Goal: Task Accomplishment & Management: Manage account settings

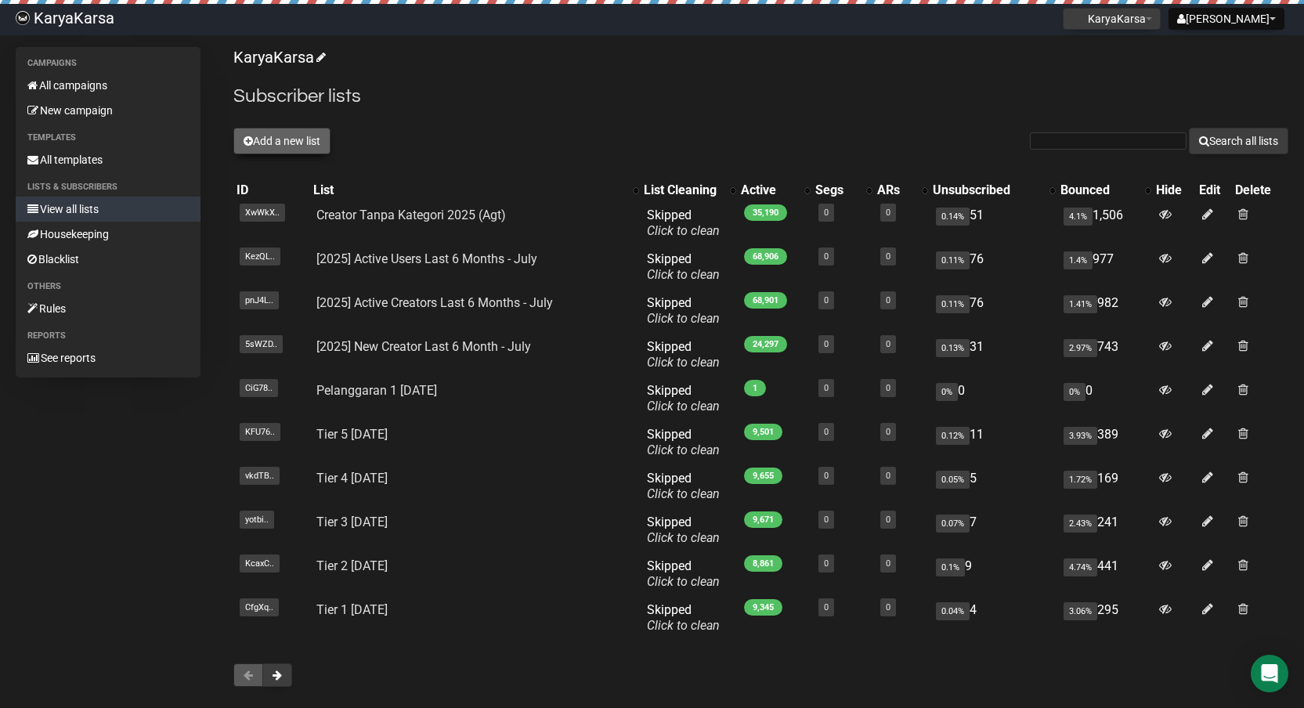
click at [257, 137] on button "Add a new list" at bounding box center [281, 141] width 97 height 27
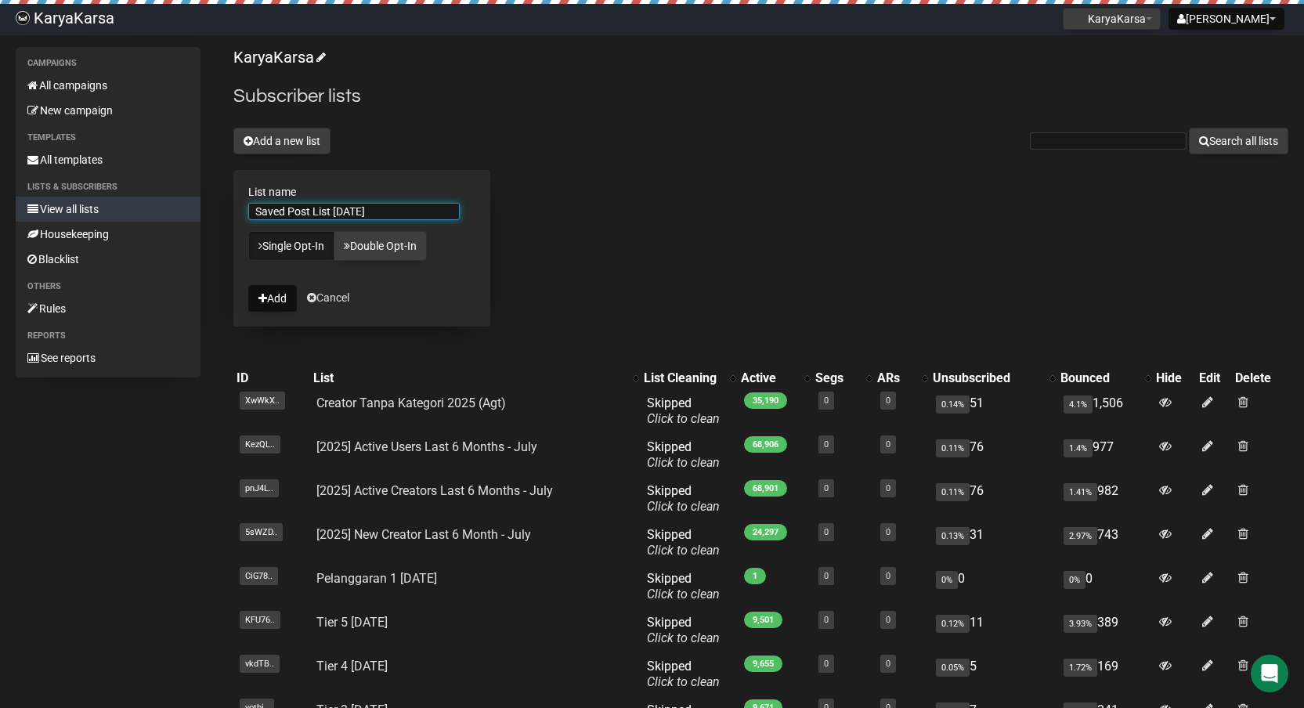
type input "Saved Post List [DATE]"
click at [248, 285] on button "Add" at bounding box center [272, 298] width 49 height 27
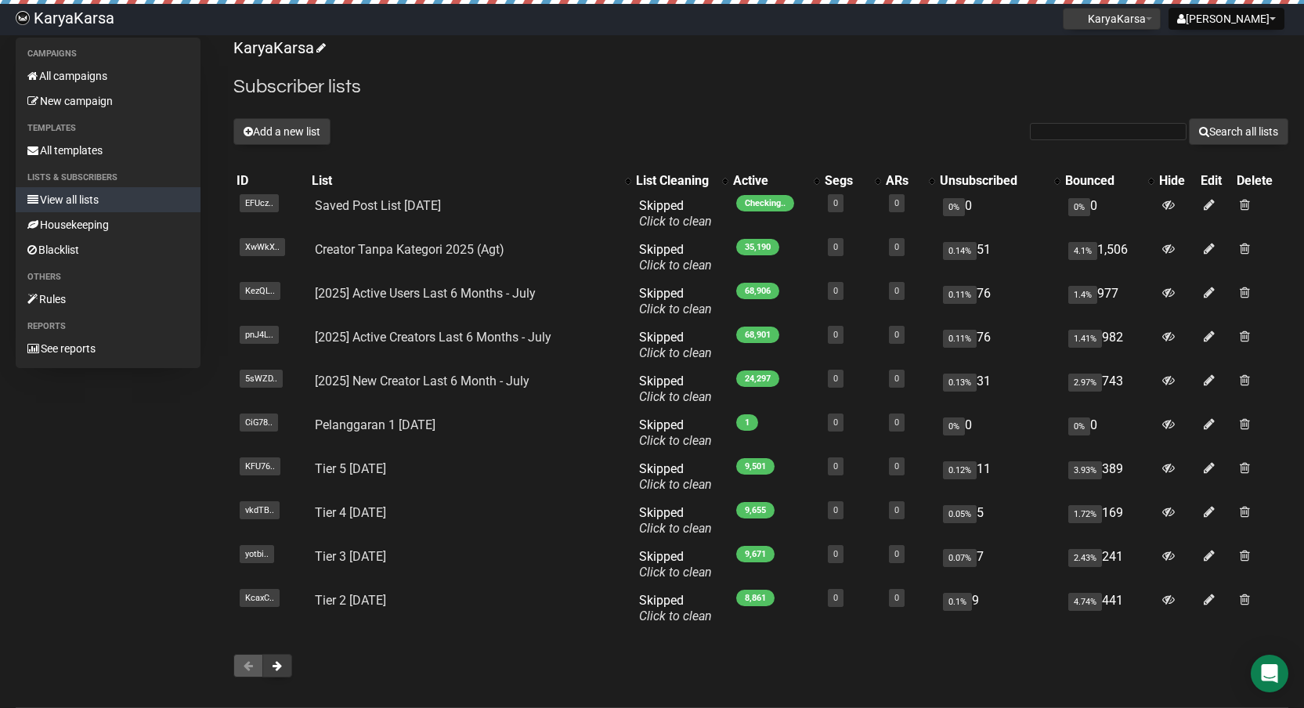
scroll to position [79, 0]
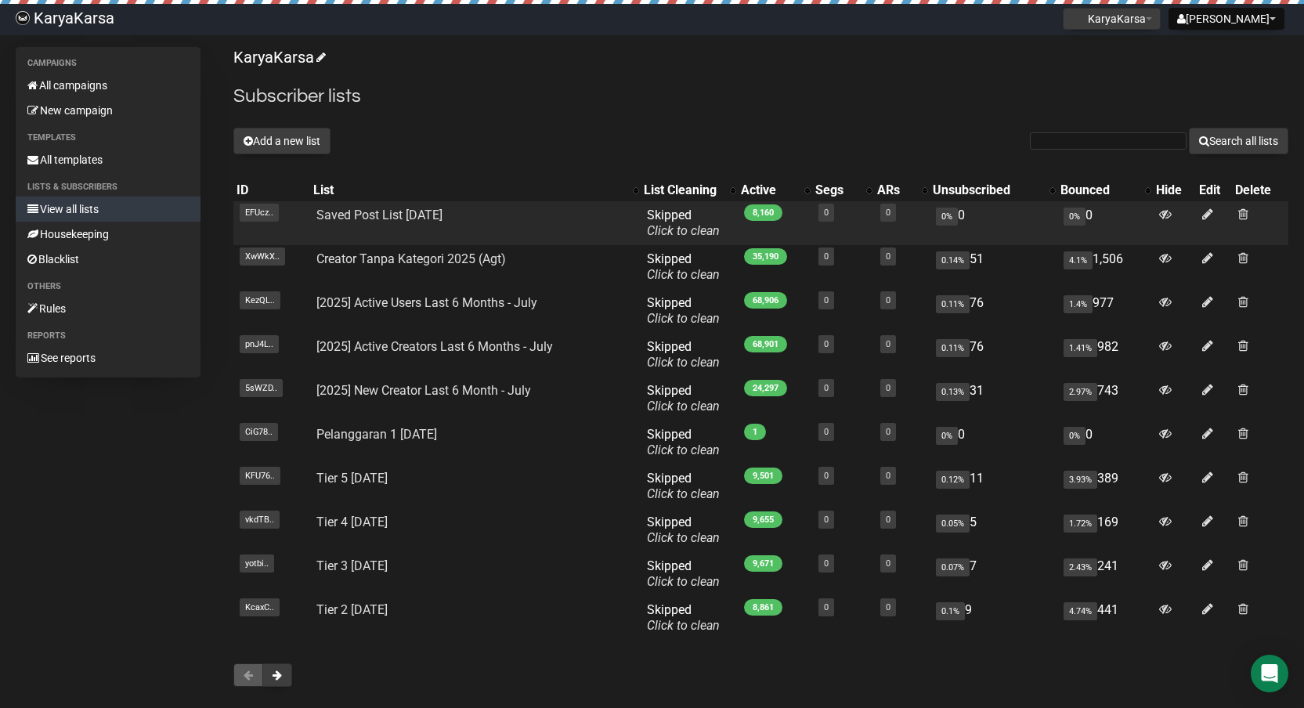
click at [558, 214] on td "Saved Post List [DATE]" at bounding box center [475, 223] width 331 height 44
click at [418, 216] on link "Saved Post List [DATE]" at bounding box center [379, 215] width 126 height 15
